Goal: Find contact information: Find contact information

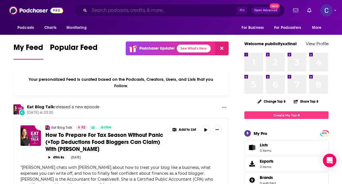
click at [153, 11] on input "Search podcasts, credits, & more..." at bounding box center [162, 10] width 147 height 9
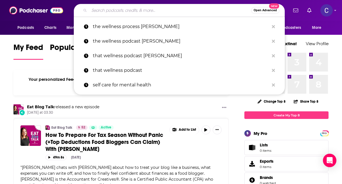
paste input "Brave Women at Work"
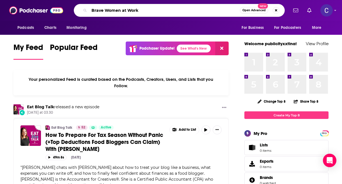
type input "Brave Women at Work"
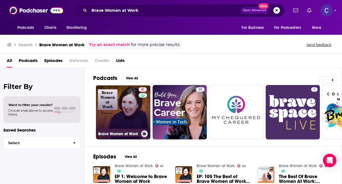
click at [126, 111] on link "41 Brave Women at Work" at bounding box center [123, 112] width 54 height 54
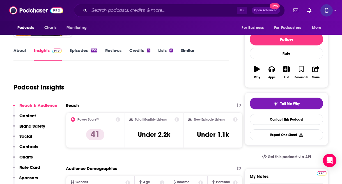
scroll to position [59, 0]
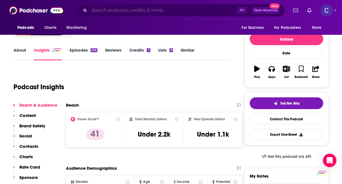
click at [174, 10] on input "Search podcasts, credits, & more..." at bounding box center [162, 10] width 147 height 9
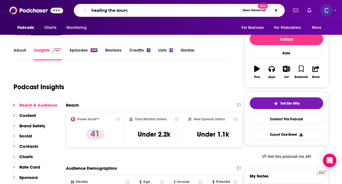
type input "healing the source"
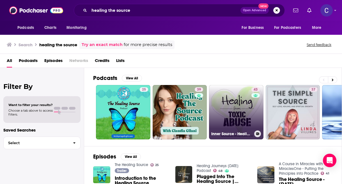
click at [232, 112] on link "43 Inner Source - Healing from Toxic Abuse" at bounding box center [236, 112] width 54 height 54
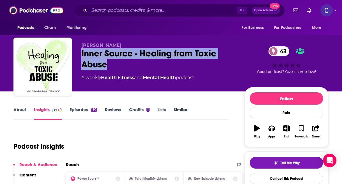
drag, startPoint x: 114, startPoint y: 68, endPoint x: 80, endPoint y: 50, distance: 37.8
click at [80, 50] on div "Deborah Inner Source - Healing from Toxic Abuse 43 A weekly Health , Fitness an…" at bounding box center [170, 68] width 315 height 61
copy h2 "Inner Source - Healing from Toxic Abuse"
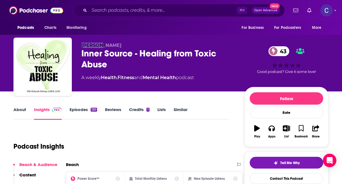
drag, startPoint x: 81, startPoint y: 45, endPoint x: 116, endPoint y: 45, distance: 34.5
click at [116, 45] on p "Deborah" at bounding box center [158, 45] width 154 height 5
copy span "Deborah"
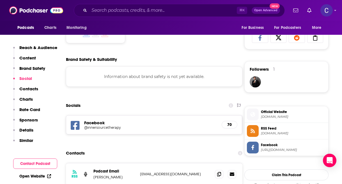
scroll to position [385, 0]
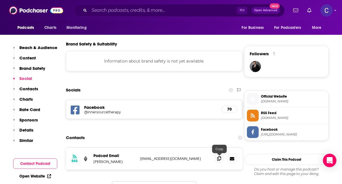
click at [218, 157] on icon at bounding box center [219, 158] width 4 height 4
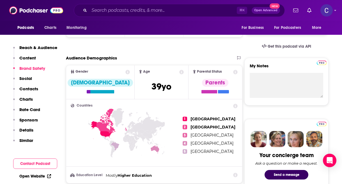
scroll to position [0, 0]
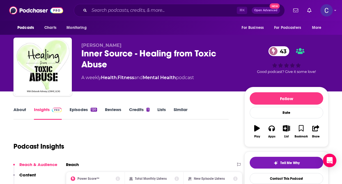
click at [180, 112] on link "Similar" at bounding box center [181, 113] width 14 height 13
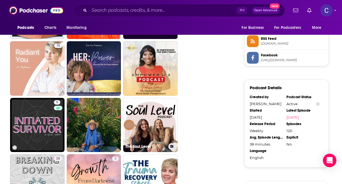
scroll to position [459, 0]
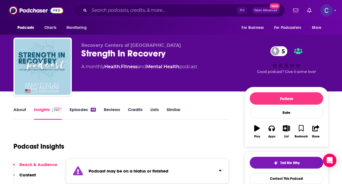
click at [174, 111] on link "Similar" at bounding box center [174, 113] width 14 height 13
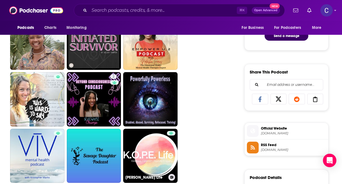
scroll to position [334, 0]
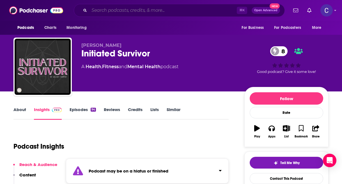
click at [112, 11] on input "Search podcasts, credits, & more..." at bounding box center [162, 10] width 147 height 9
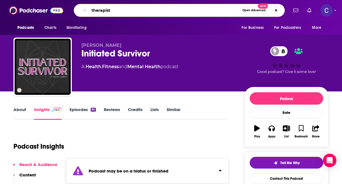
type input "therapists"
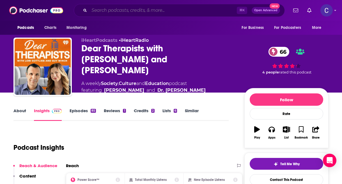
click at [154, 12] on input "Search podcasts, credits, & more..." at bounding box center [162, 10] width 147 height 9
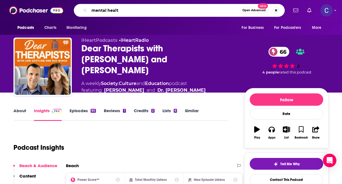
type input "mental health"
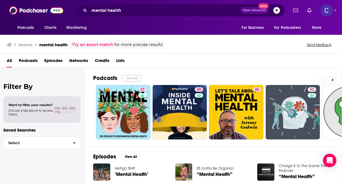
click at [134, 77] on button "View All" at bounding box center [132, 78] width 20 height 7
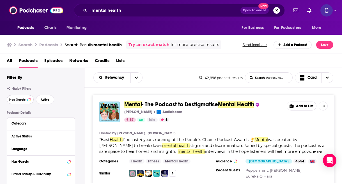
click at [25, 98] on span "Has Guests" at bounding box center [17, 99] width 16 height 3
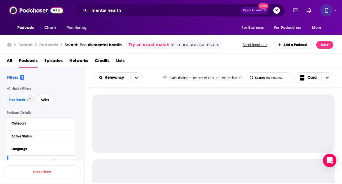
click at [46, 100] on span "Active" at bounding box center [45, 99] width 9 height 3
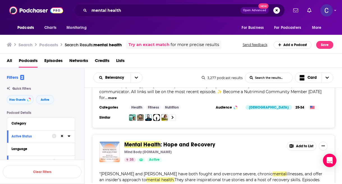
scroll to position [1131, 0]
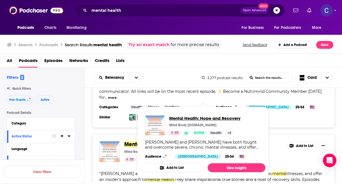
click at [181, 117] on span "Mental Health: Hope and Recovery" at bounding box center [204, 118] width 71 height 5
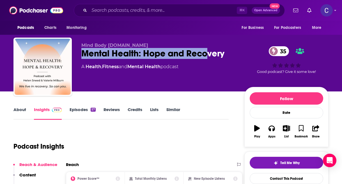
drag, startPoint x: 83, startPoint y: 52, endPoint x: 207, endPoint y: 52, distance: 123.7
click at [207, 52] on div "Mental Health: Hope and Recovery 35" at bounding box center [158, 53] width 154 height 11
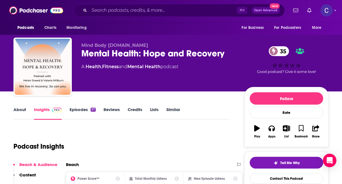
click at [213, 55] on div "Mental Health: Hope and Recovery 35" at bounding box center [158, 53] width 154 height 11
click at [221, 55] on div "Mental Health: Hope and Recovery 35" at bounding box center [158, 53] width 154 height 11
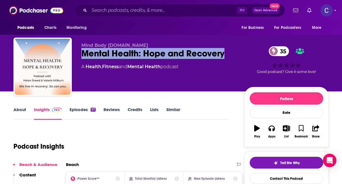
drag, startPoint x: 217, startPoint y: 55, endPoint x: 82, endPoint y: 55, distance: 134.9
click at [82, 55] on div "Mental Health: Hope and Recovery 35" at bounding box center [158, 53] width 154 height 11
copy h2 "Mental Health: Hope and Recovery"
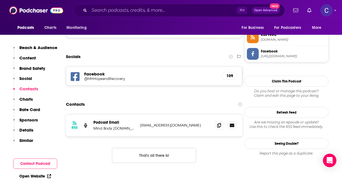
scroll to position [428, 0]
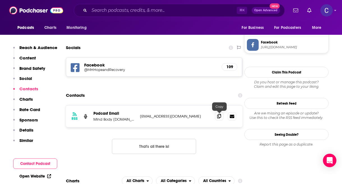
click at [220, 115] on icon at bounding box center [219, 116] width 4 height 4
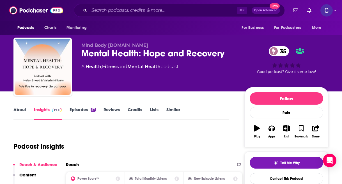
click at [22, 111] on link "About" at bounding box center [19, 113] width 13 height 13
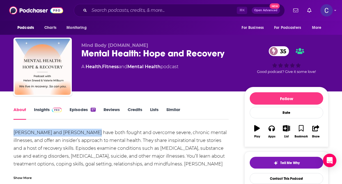
drag, startPoint x: 13, startPoint y: 132, endPoint x: 86, endPoint y: 133, distance: 73.5
copy div "Helen Sneed and Valerie Milburn"
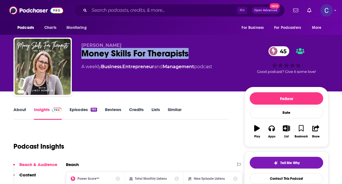
drag, startPoint x: 83, startPoint y: 54, endPoint x: 192, endPoint y: 54, distance: 108.8
click at [192, 54] on div "Money Skills For Therapists 45" at bounding box center [158, 53] width 154 height 11
copy h2 "Money Skills For Therapists"
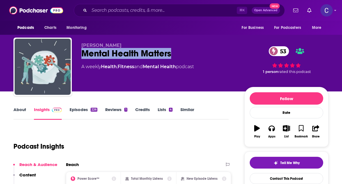
drag, startPoint x: 176, startPoint y: 56, endPoint x: 82, endPoint y: 52, distance: 93.7
click at [82, 52] on div "Mental Health Matters 53" at bounding box center [158, 53] width 154 height 11
copy h2 "Mental Health Matters"
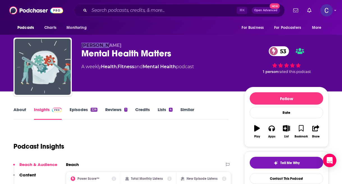
drag, startPoint x: 77, startPoint y: 45, endPoint x: 121, endPoint y: 45, distance: 44.9
click at [121, 45] on div "[PERSON_NAME] Mental Health Matters 53 A weekly Health , Fitness and Mental Hea…" at bounding box center [170, 68] width 315 height 61
copy span "[PERSON_NAME]"
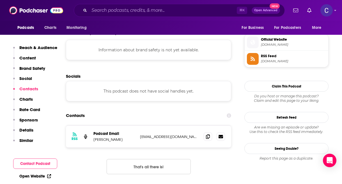
scroll to position [494, 0]
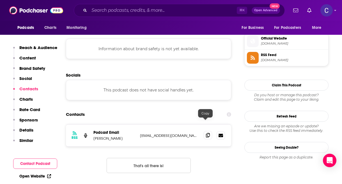
click at [206, 133] on icon at bounding box center [208, 135] width 4 height 4
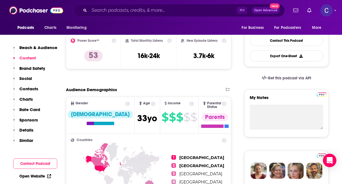
scroll to position [41, 0]
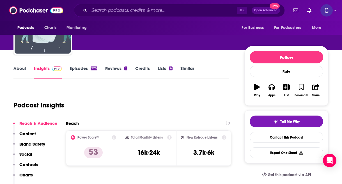
click at [186, 65] on div "About Insights Episodes 226 Reviews 1 Credits Lists 4 Similar" at bounding box center [120, 72] width 215 height 14
click at [185, 69] on link "Similar" at bounding box center [187, 72] width 14 height 13
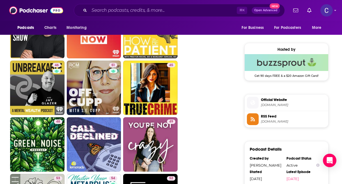
scroll to position [444, 0]
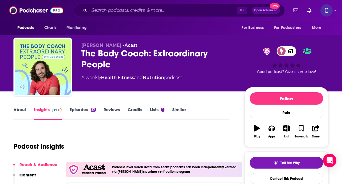
click at [21, 110] on link "About" at bounding box center [19, 113] width 13 height 13
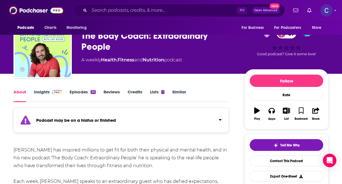
scroll to position [21, 0]
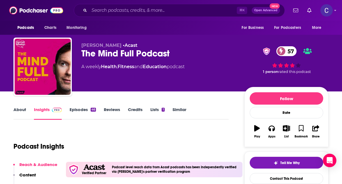
click at [15, 109] on link "About" at bounding box center [19, 113] width 13 height 13
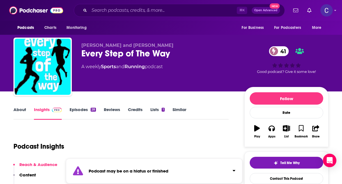
click at [176, 107] on link "Similar" at bounding box center [179, 113] width 14 height 13
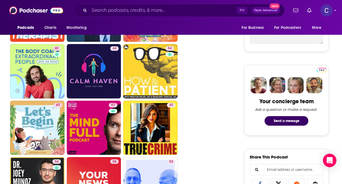
scroll to position [216, 0]
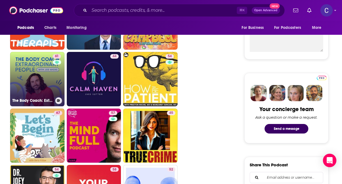
click at [47, 76] on link "61 The Body Coach: Extraordinary People" at bounding box center [37, 79] width 54 height 54
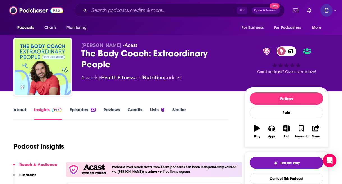
click at [174, 110] on link "Similar" at bounding box center [179, 113] width 14 height 13
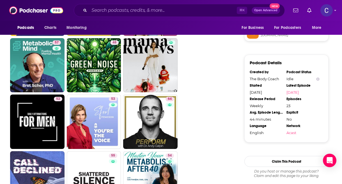
scroll to position [520, 0]
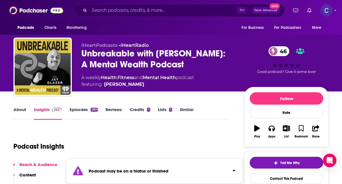
click at [182, 109] on link "Similar" at bounding box center [187, 113] width 14 height 13
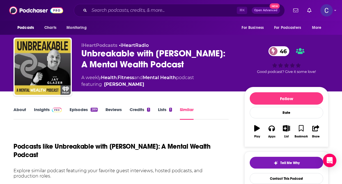
scroll to position [124, 0]
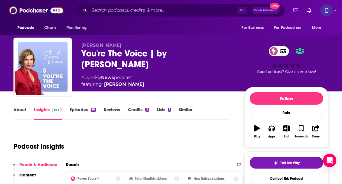
click at [22, 108] on link "About" at bounding box center [19, 113] width 13 height 13
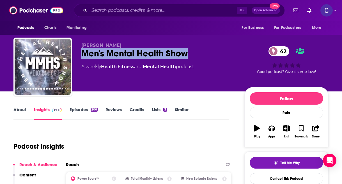
drag, startPoint x: 193, startPoint y: 56, endPoint x: 79, endPoint y: 52, distance: 114.4
click at [79, 52] on div "[PERSON_NAME] Men's Mental Health Show 42 A weekly Health , Fitness and Mental …" at bounding box center [170, 68] width 315 height 61
copy h2 "Men's Mental Health Show"
drag, startPoint x: 80, startPoint y: 45, endPoint x: 141, endPoint y: 45, distance: 61.7
click at [141, 45] on div "[PERSON_NAME] Men's Mental Health Show 42 A weekly Health , Fitness and Mental …" at bounding box center [170, 68] width 315 height 61
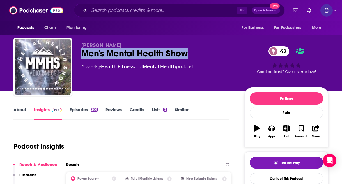
copy span "[PERSON_NAME]"
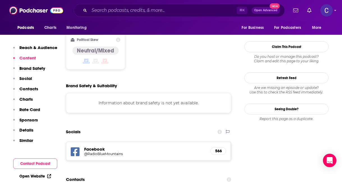
scroll to position [471, 0]
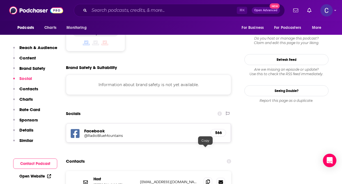
click at [204, 177] on span at bounding box center [208, 181] width 8 height 8
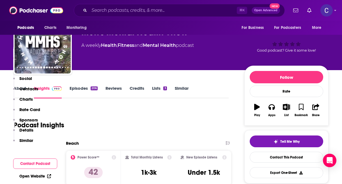
scroll to position [0, 0]
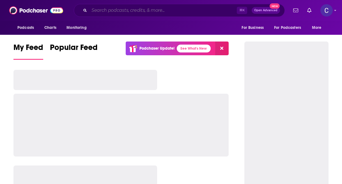
click at [130, 6] on input "Search podcasts, credits, & more..." at bounding box center [162, 10] width 147 height 9
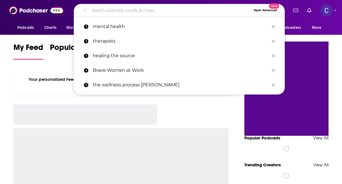
paste input "Hacking your [MEDICAL_DATA]"
type input "Hacking your [MEDICAL_DATA]"
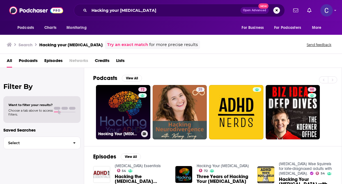
click at [122, 117] on link "72 Hacking Your ADHD" at bounding box center [123, 112] width 54 height 54
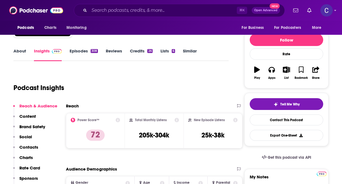
scroll to position [59, 0]
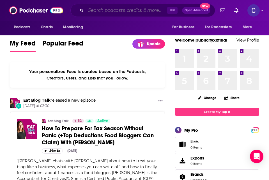
click at [119, 13] on input "Search podcasts, credits, & more..." at bounding box center [126, 10] width 81 height 9
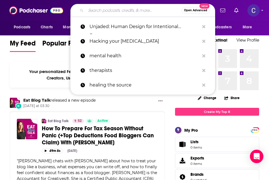
paste input "[PERSON_NAME]"
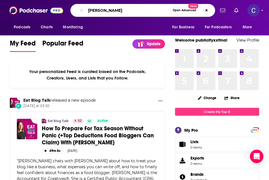
type input "Maggie Lawson"
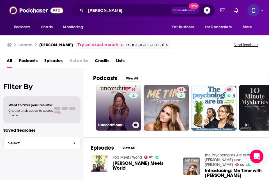
click at [120, 103] on link "68 Unconditional with Maggie Lawson" at bounding box center [118, 107] width 45 height 45
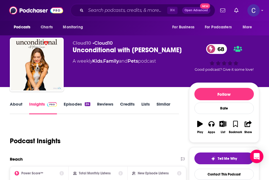
click at [17, 103] on link "About" at bounding box center [16, 107] width 13 height 13
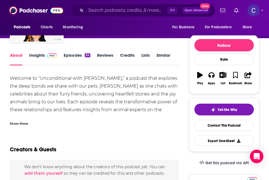
scroll to position [57, 0]
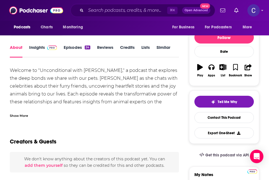
click at [36, 45] on link "Insights" at bounding box center [43, 51] width 28 height 13
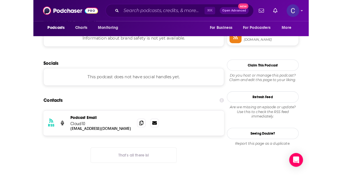
scroll to position [400, 0]
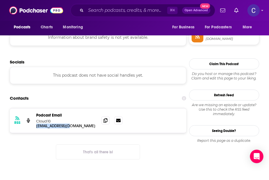
drag, startPoint x: 73, startPoint y: 126, endPoint x: 35, endPoint y: 126, distance: 37.9
click at [34, 126] on div "RSS Podcast Email Cloud10 sahiba@cloud10.fm sahiba@cloud10.fm" at bounding box center [98, 120] width 176 height 24
copy p "sahiba@cloud10.fm"
